Goal: Task Accomplishment & Management: Manage account settings

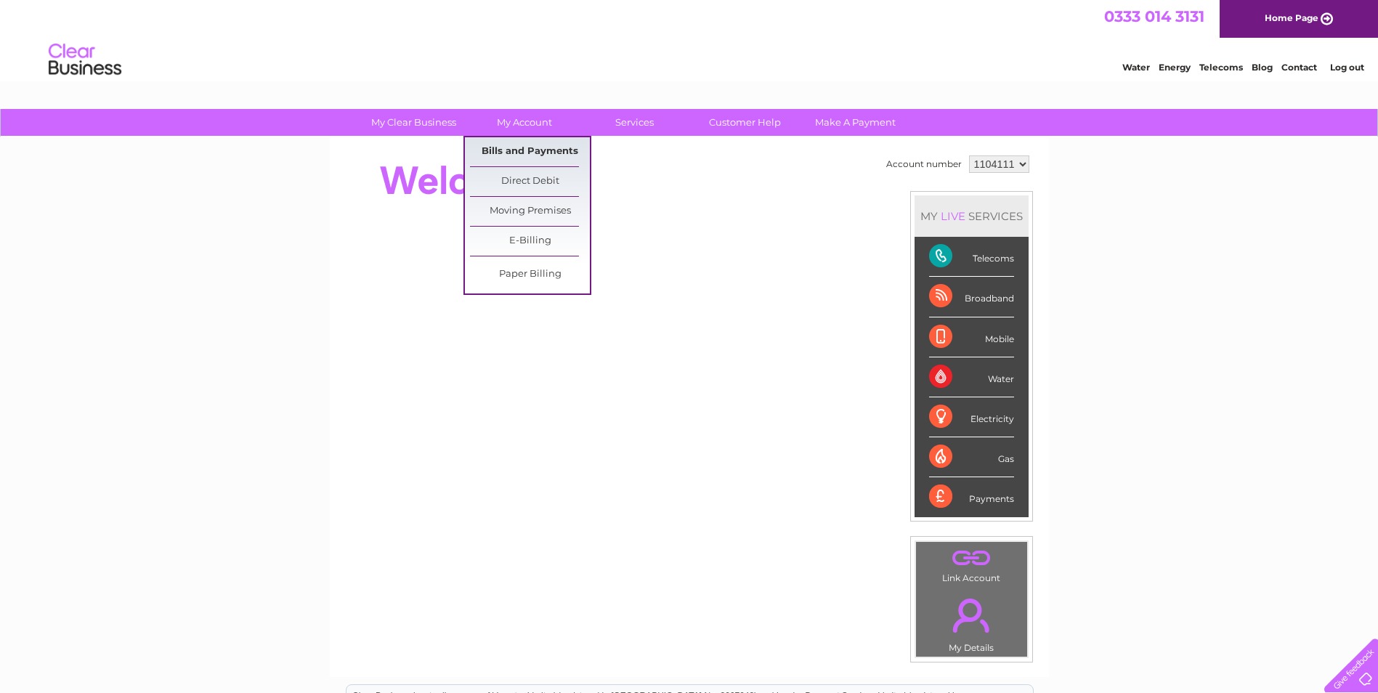
click at [520, 150] on link "Bills and Payments" at bounding box center [530, 151] width 120 height 29
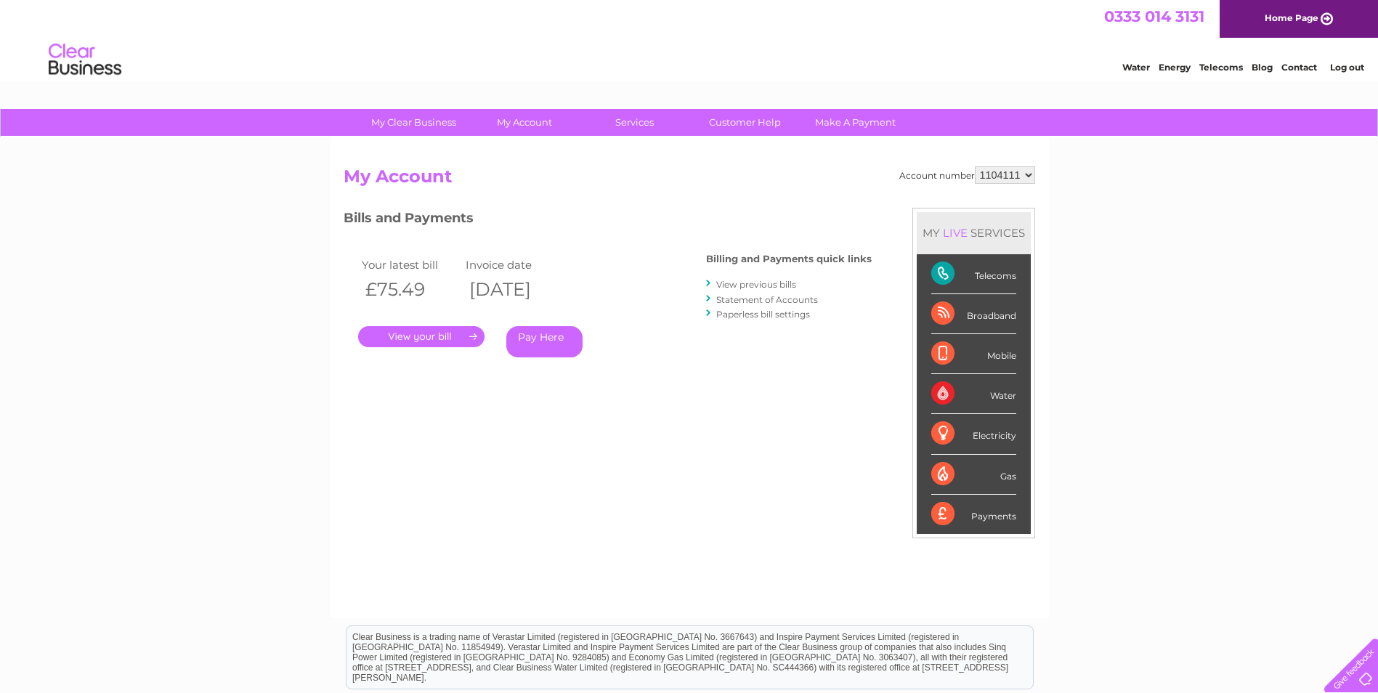
click at [427, 337] on link "." at bounding box center [421, 336] width 126 height 21
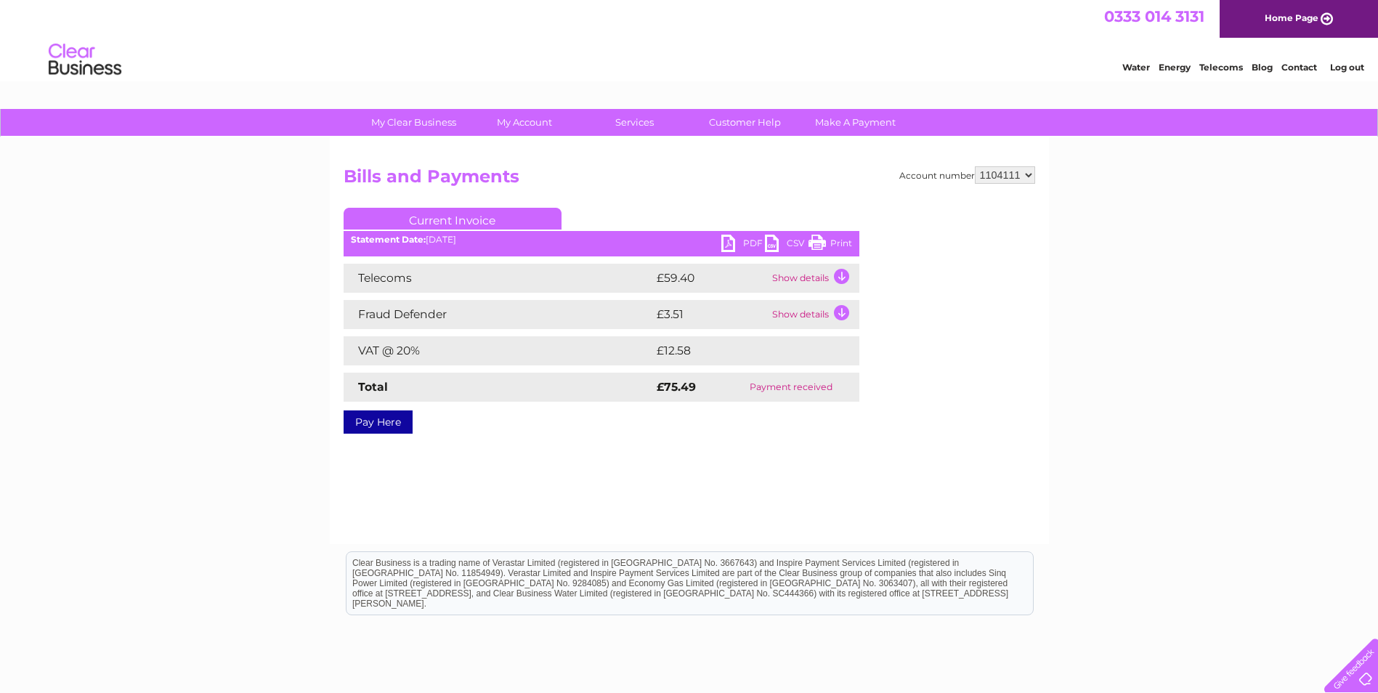
click at [729, 242] on link "PDF" at bounding box center [743, 245] width 44 height 21
